Goal: Task Accomplishment & Management: Manage account settings

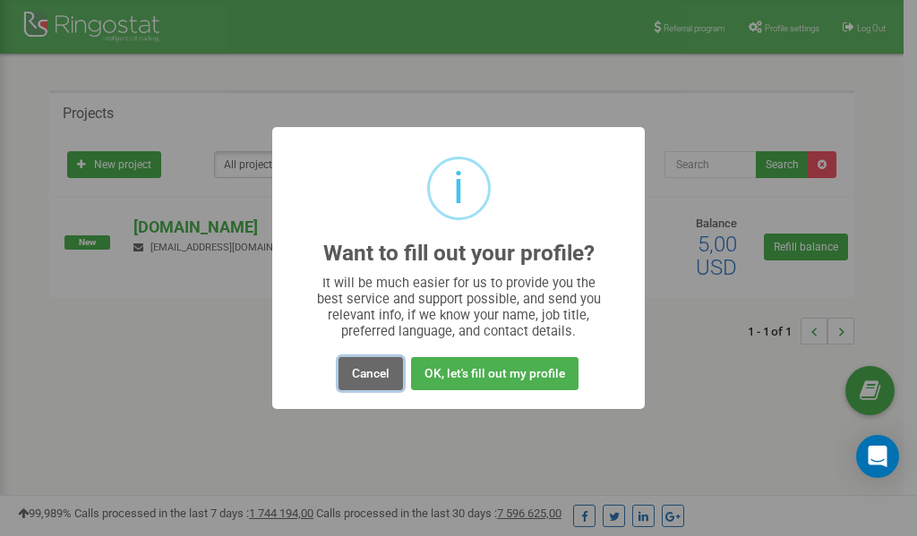
click at [363, 378] on button "Cancel" at bounding box center [371, 373] width 64 height 33
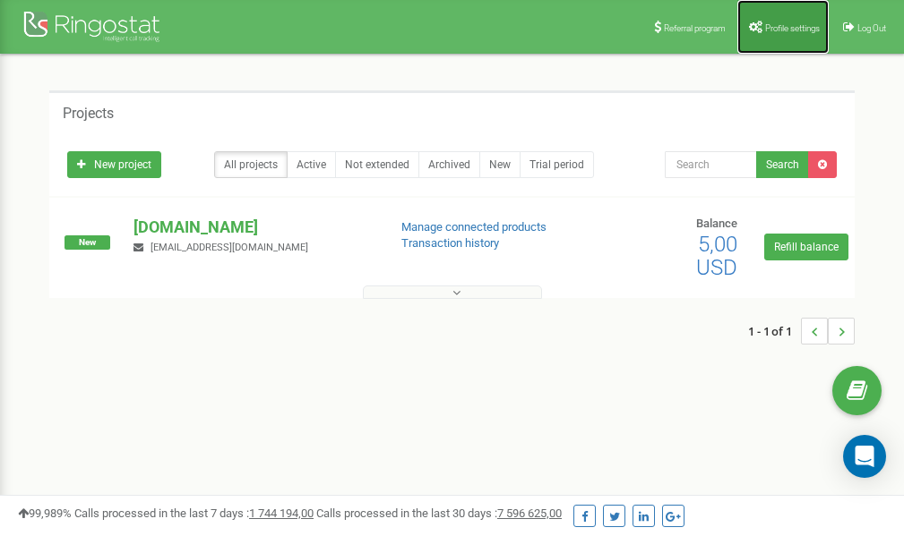
click at [797, 30] on span "Profile settings" at bounding box center [792, 28] width 55 height 10
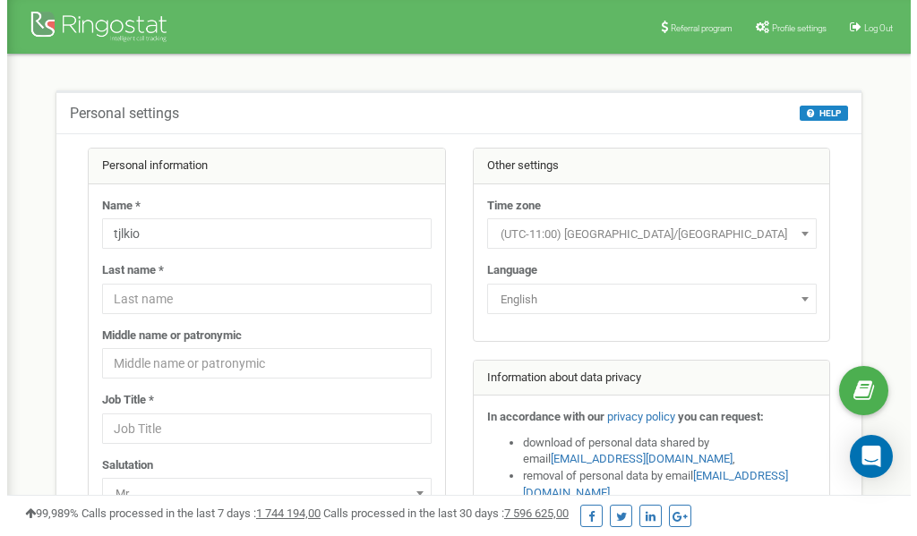
scroll to position [90, 0]
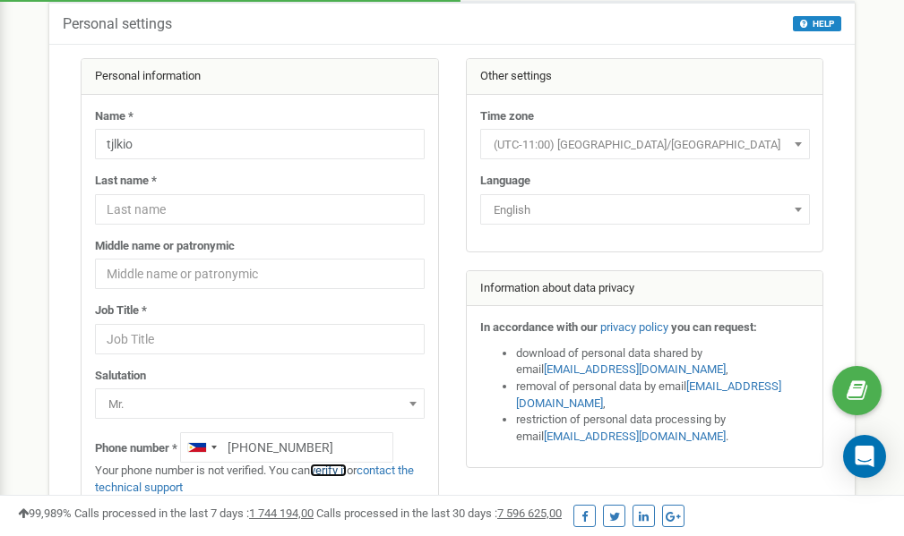
click at [339, 467] on link "verify it" at bounding box center [328, 470] width 37 height 13
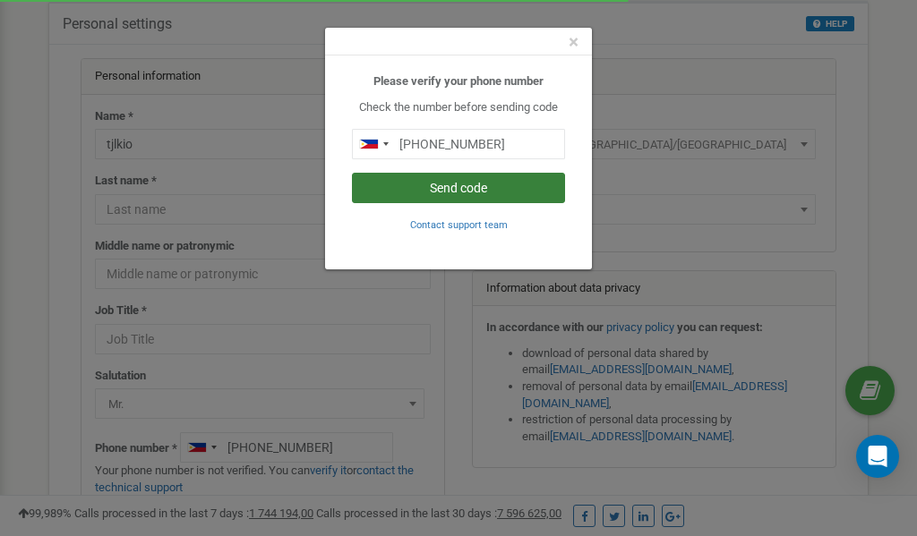
click at [432, 186] on button "Send code" at bounding box center [458, 188] width 213 height 30
